Goal: Information Seeking & Learning: Learn about a topic

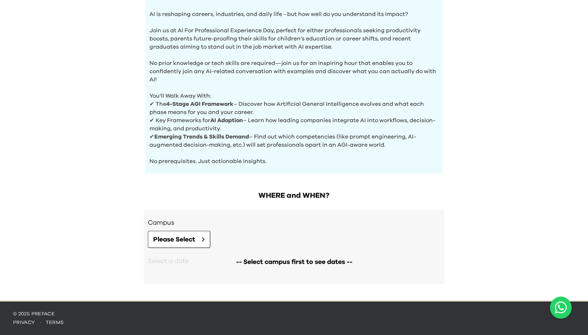
scroll to position [267, 0]
click at [202, 239] on button "Please Select" at bounding box center [179, 239] width 62 height 17
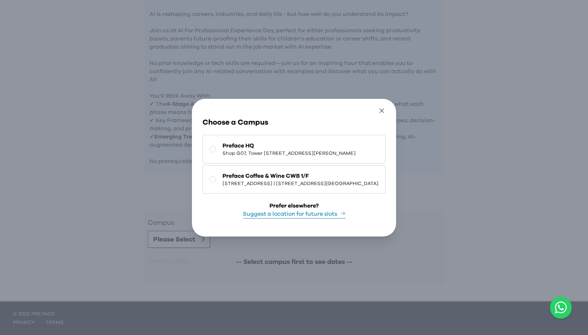
click at [386, 107] on icon "button" at bounding box center [382, 111] width 9 height 9
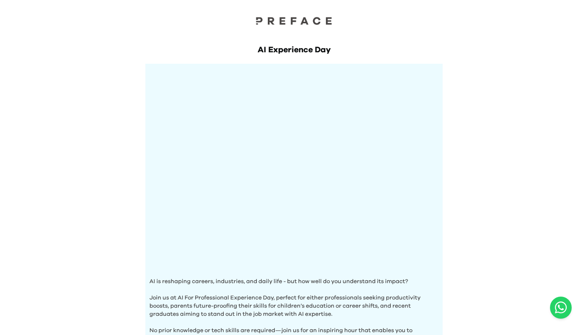
scroll to position [0, 0]
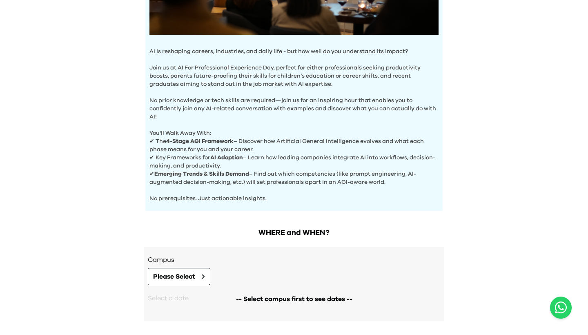
click at [118, 185] on div "AI Experience Day AI is reshaping careers, industries, and daily life - but how…" at bounding box center [294, 53] width 588 height 567
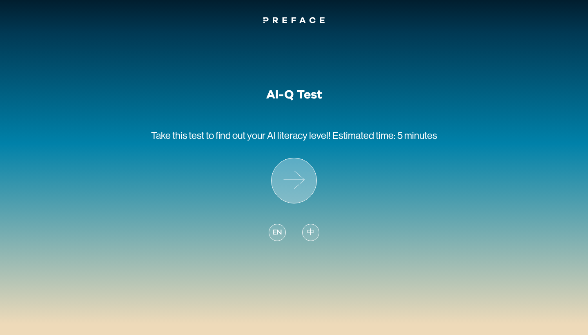
click at [301, 176] on icon at bounding box center [294, 180] width 45 height 45
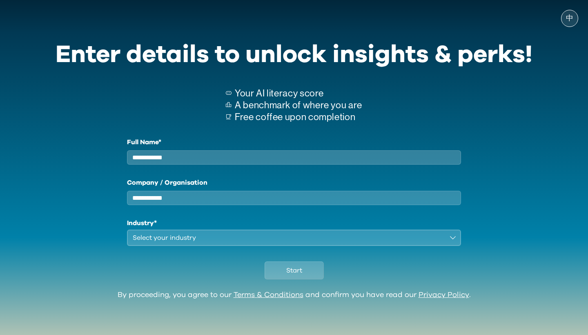
click at [297, 243] on div "Select your industry" at bounding box center [288, 238] width 311 height 10
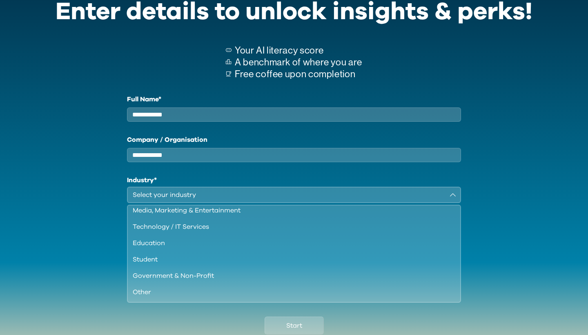
scroll to position [45, 0]
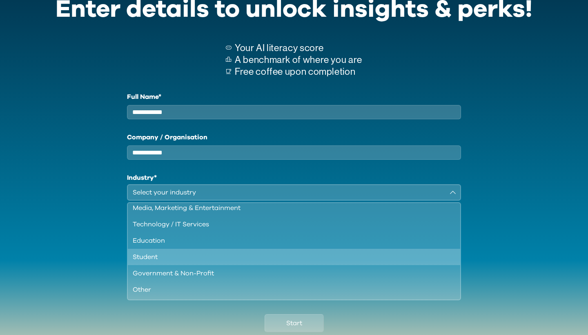
click at [158, 262] on div "Student" at bounding box center [289, 257] width 313 height 10
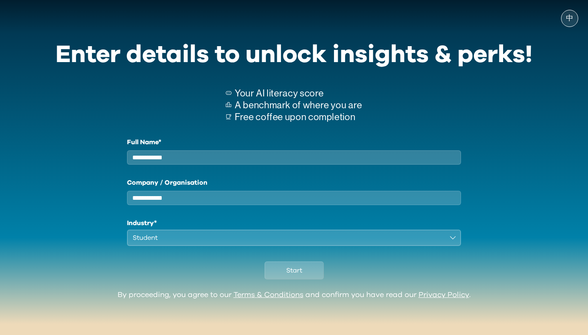
scroll to position [4, 0]
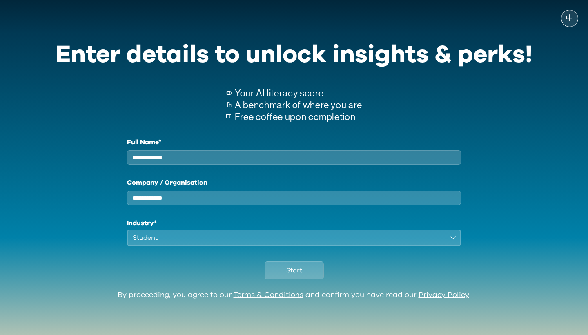
click at [186, 150] on input "Full Name*" at bounding box center [294, 157] width 334 height 14
type input "***"
click at [288, 274] on span "Start" at bounding box center [294, 271] width 16 height 10
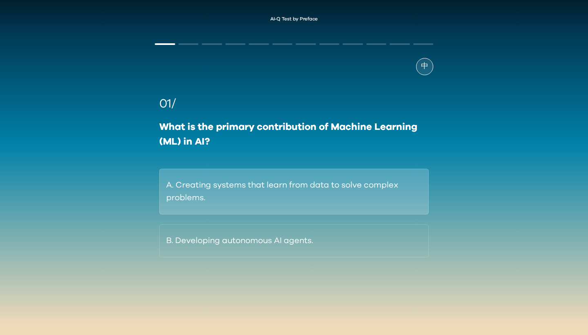
click at [288, 207] on button "A. Creating systems that learn from data to solve complex problems." at bounding box center [294, 192] width 270 height 46
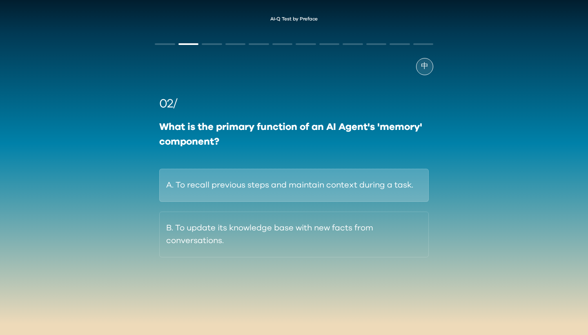
click at [290, 200] on button "A. To recall previous steps and maintain context during a task." at bounding box center [294, 185] width 270 height 33
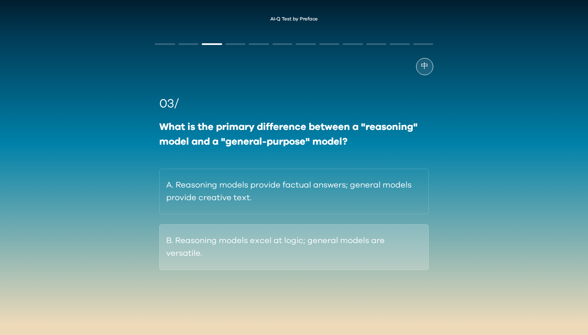
click at [305, 245] on button "B. Reasoning models excel at logic; general models are versatile." at bounding box center [294, 247] width 270 height 46
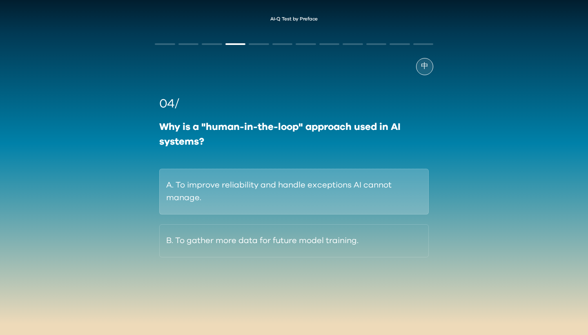
click at [205, 182] on button "A. To improve reliability and handle exceptions AI cannot manage." at bounding box center [294, 192] width 270 height 46
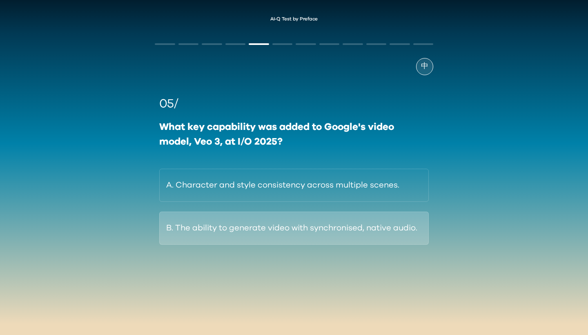
click at [200, 234] on button "B. The ability to generate video with synchronised, native audio." at bounding box center [294, 228] width 270 height 33
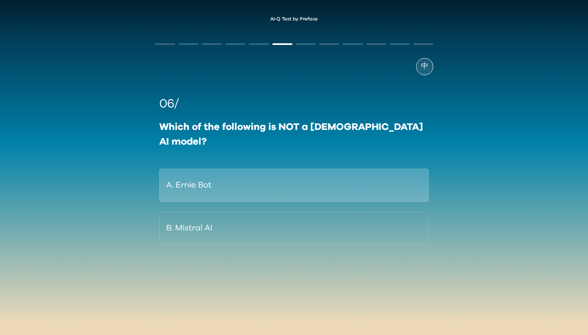
click at [190, 169] on button "A. Ernie Bot" at bounding box center [294, 185] width 270 height 33
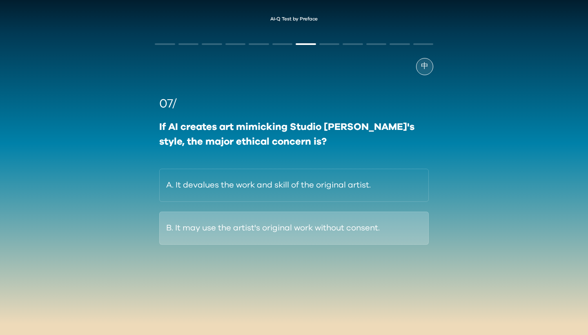
click at [222, 234] on button "B. It may use the artist's original work without consent." at bounding box center [294, 228] width 270 height 33
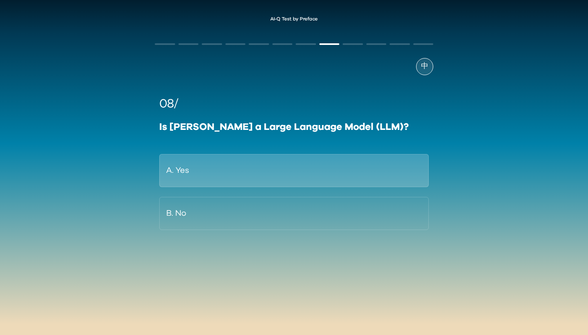
click at [228, 182] on button "A. Yes" at bounding box center [294, 170] width 270 height 33
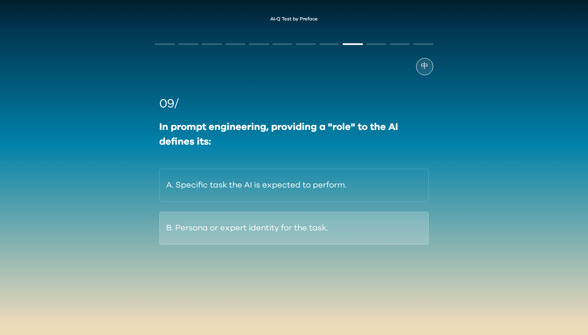
click at [239, 236] on button "B. Persona or expert identity for the task." at bounding box center [294, 228] width 270 height 33
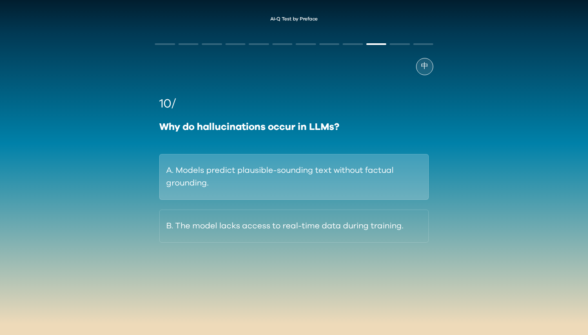
click at [234, 187] on button "A. Models predict plausible-sounding text without factual grounding." at bounding box center [294, 177] width 270 height 46
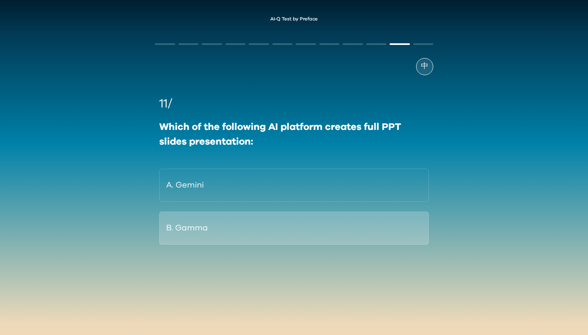
click at [252, 218] on button "B. Gamma" at bounding box center [294, 228] width 270 height 33
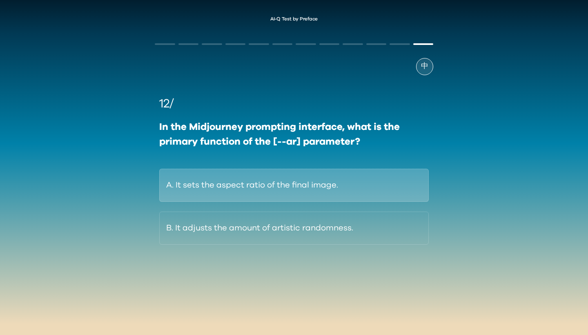
click at [279, 184] on button "A. It sets the aspect ratio of the final image." at bounding box center [294, 185] width 270 height 33
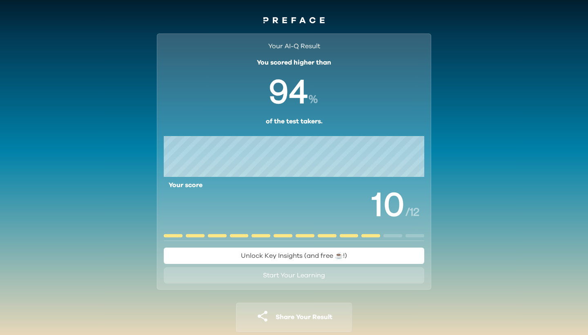
click at [249, 260] on span "Unlock Key Insights (and free ☕️!)" at bounding box center [294, 256] width 106 height 10
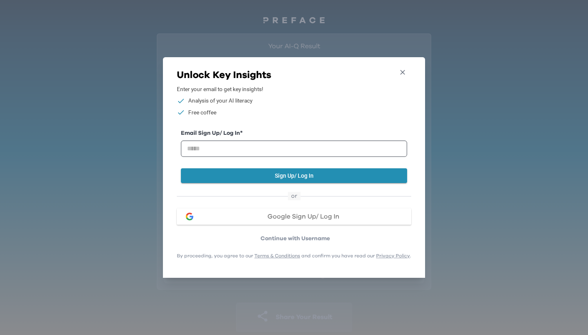
click at [404, 73] on icon "button" at bounding box center [403, 72] width 9 height 9
